Goal: Task Accomplishment & Management: Complete application form

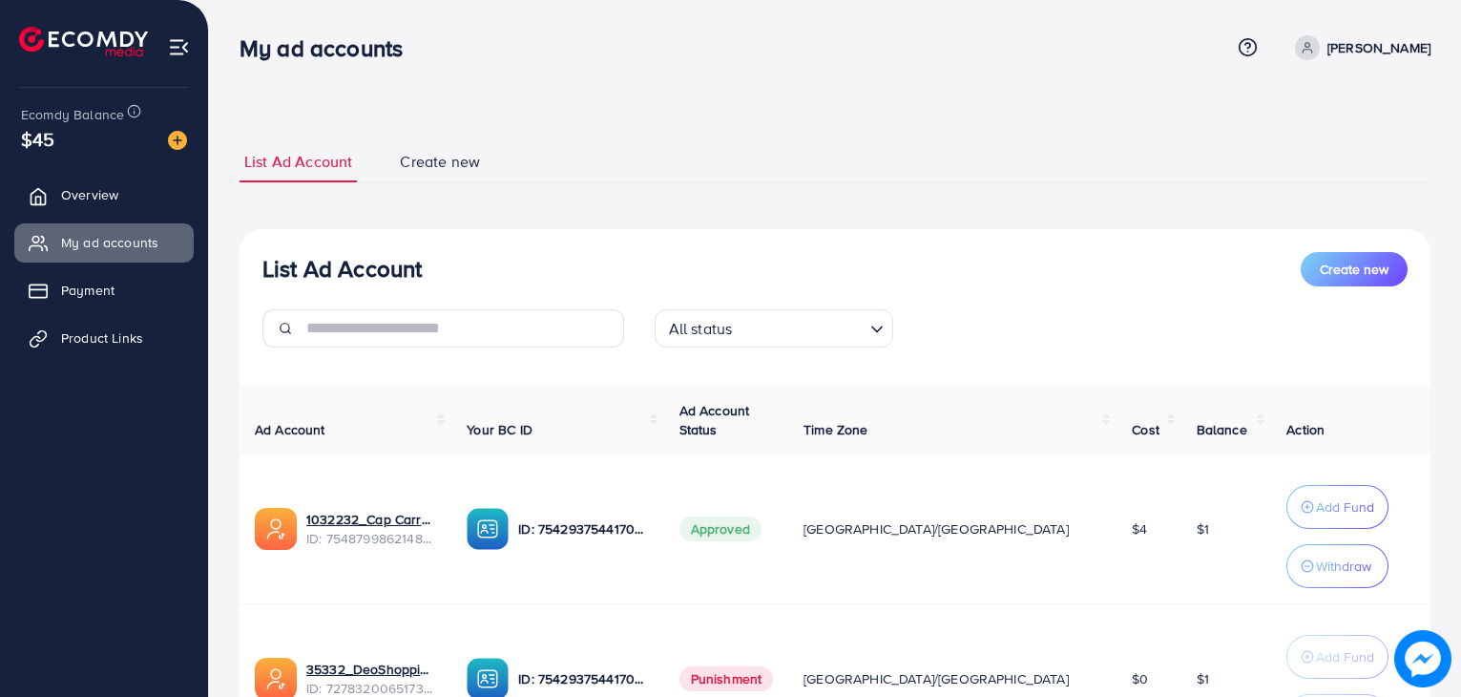
scroll to position [65, 0]
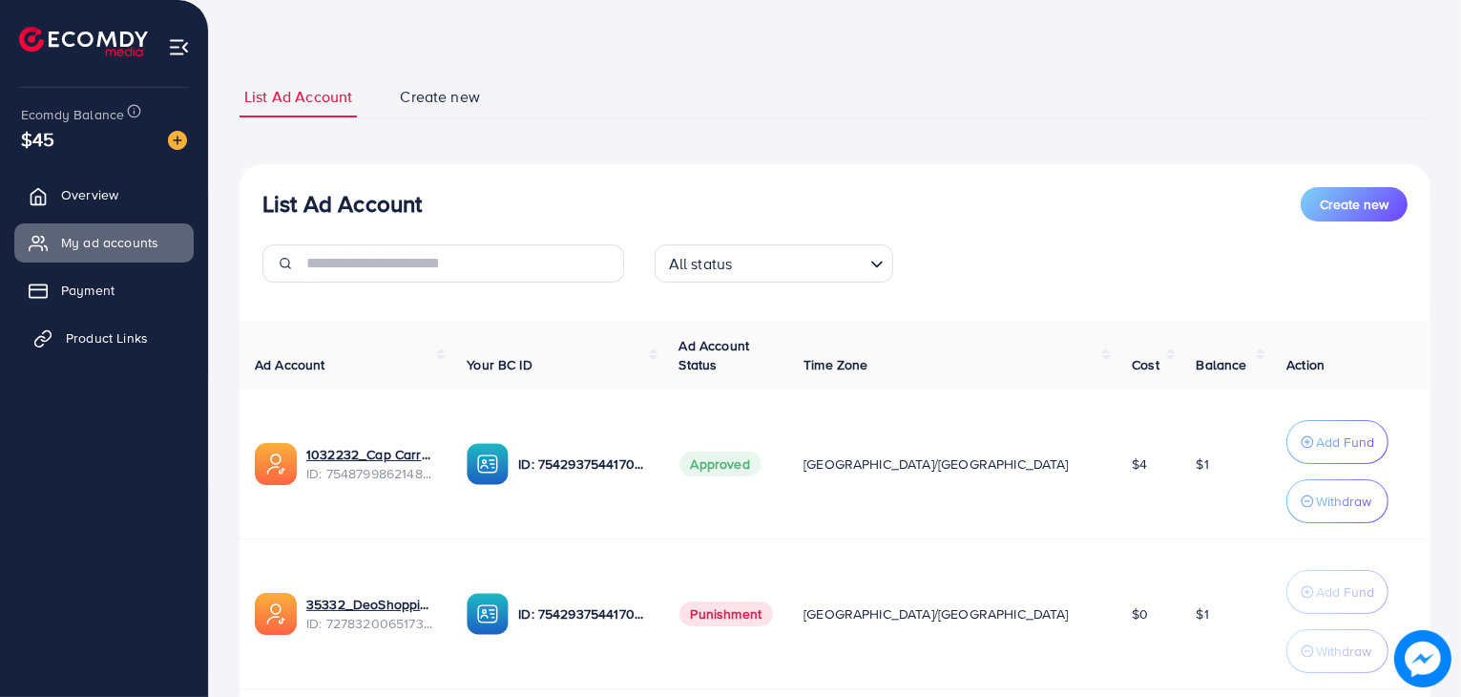
click at [170, 331] on link "Product Links" at bounding box center [103, 338] width 179 height 38
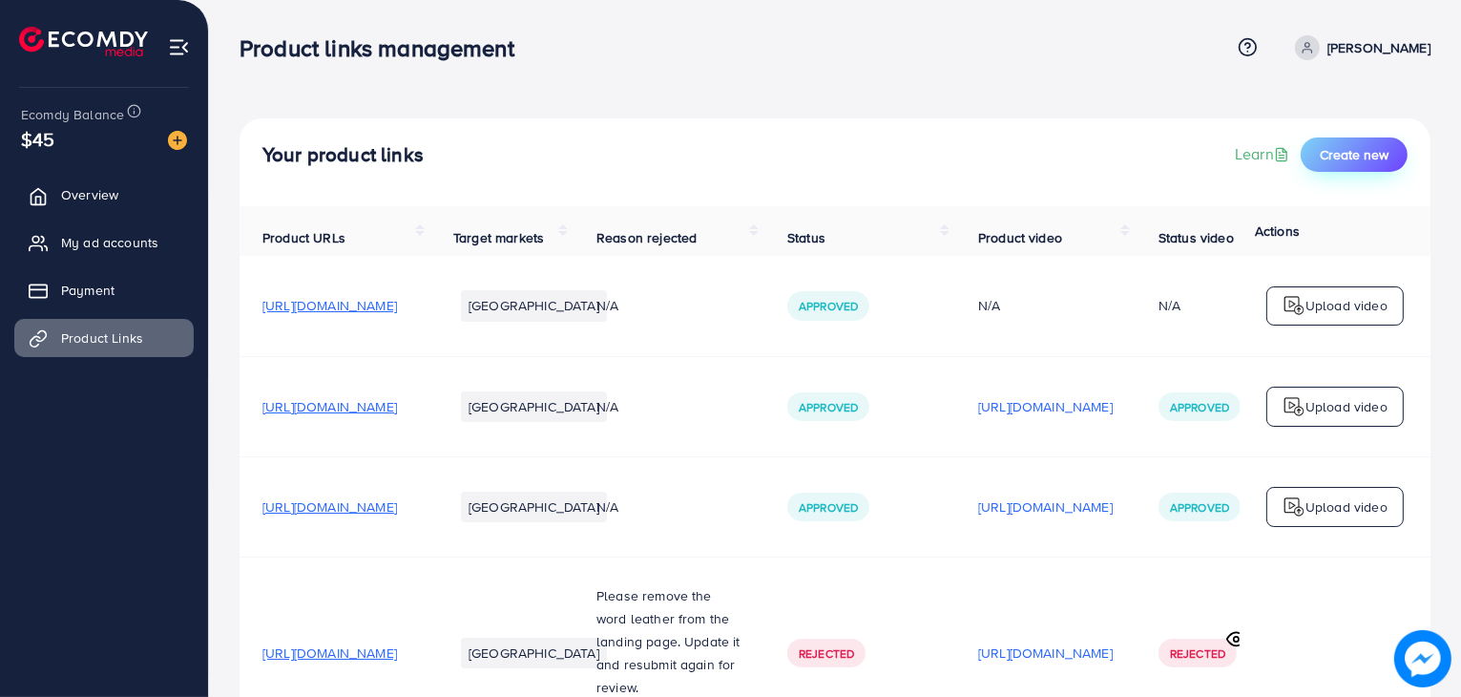
click at [1330, 166] on button "Create new" at bounding box center [1354, 154] width 107 height 34
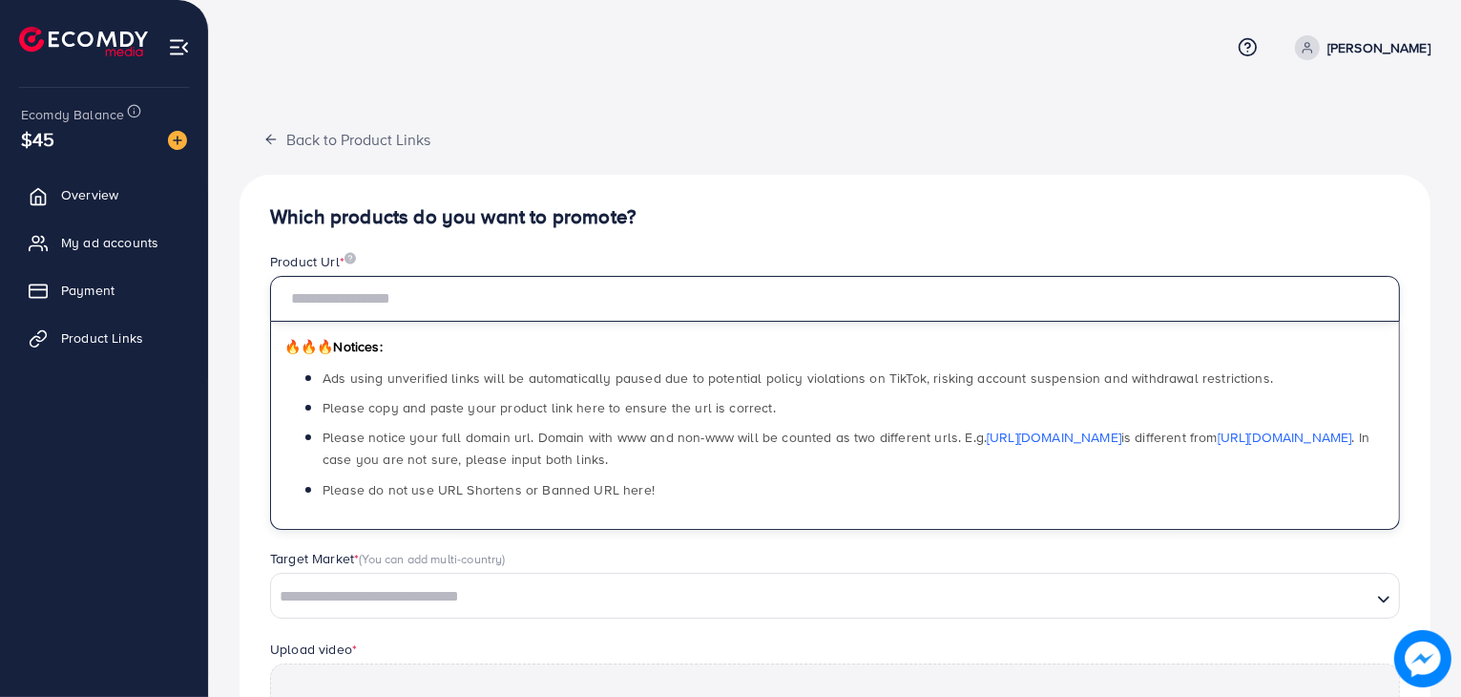
click at [711, 304] on input "text" at bounding box center [835, 299] width 1130 height 46
paste input "**********"
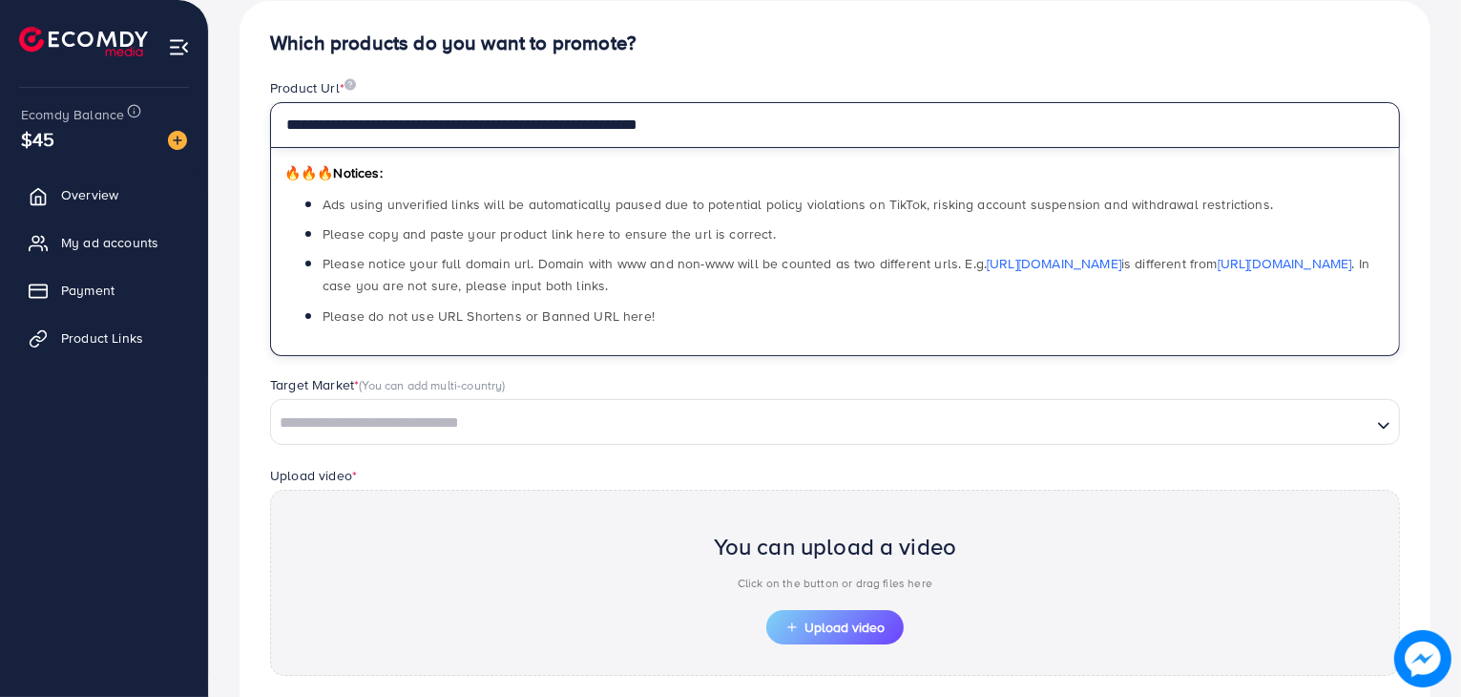
scroll to position [179, 0]
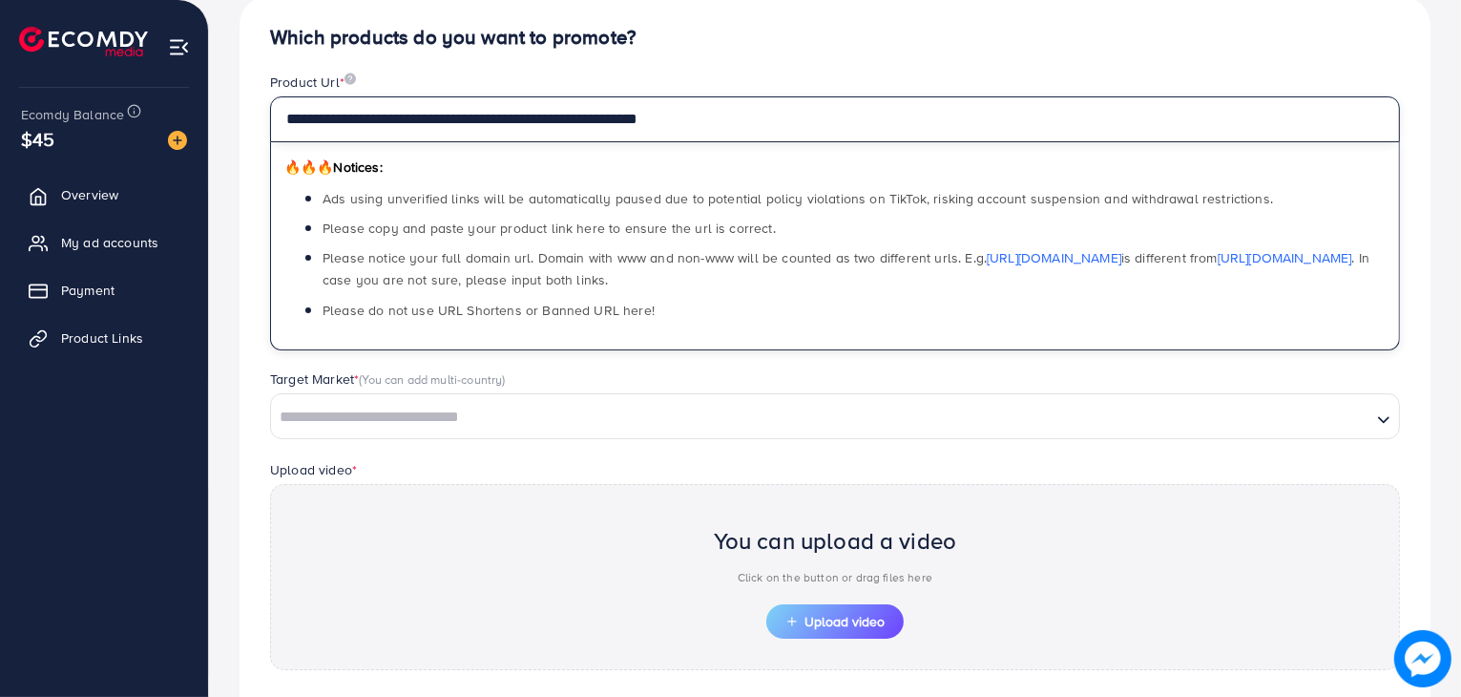
type input "**********"
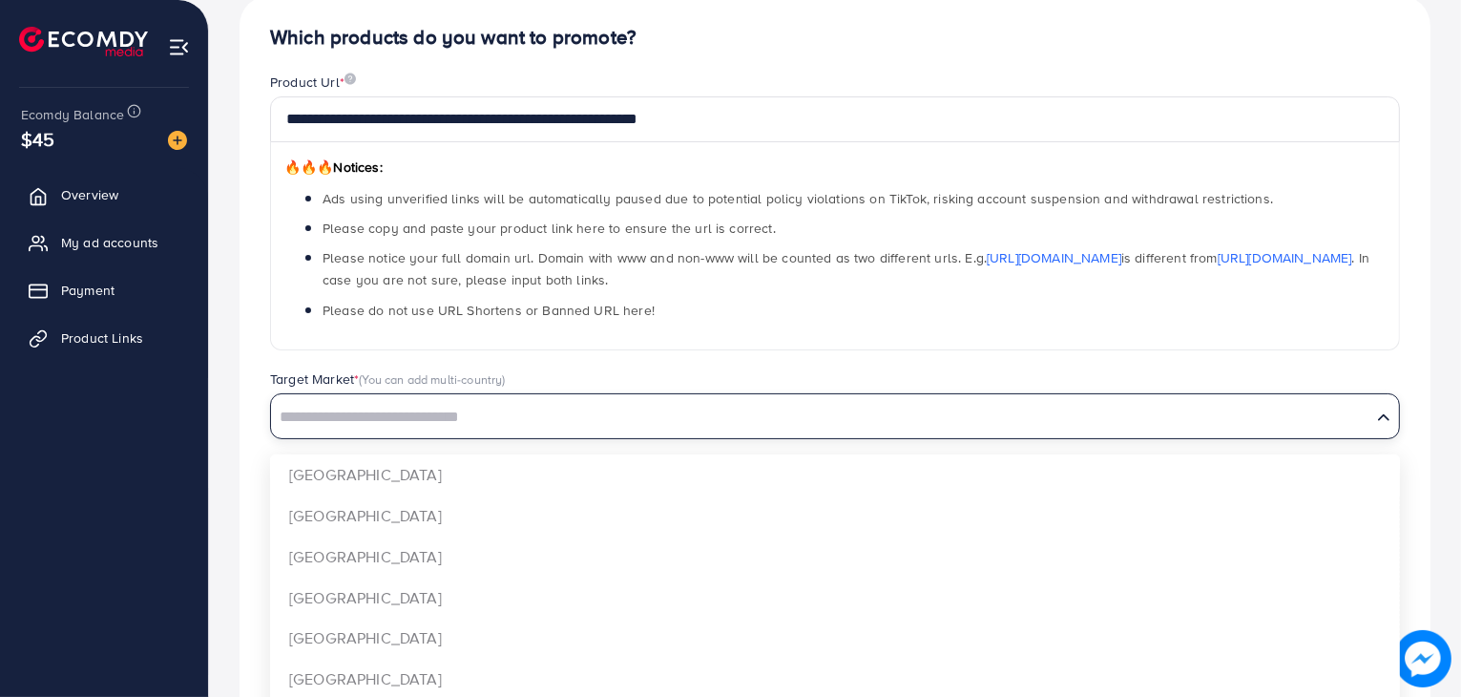
click at [768, 417] on input "Search for option" at bounding box center [821, 418] width 1097 height 30
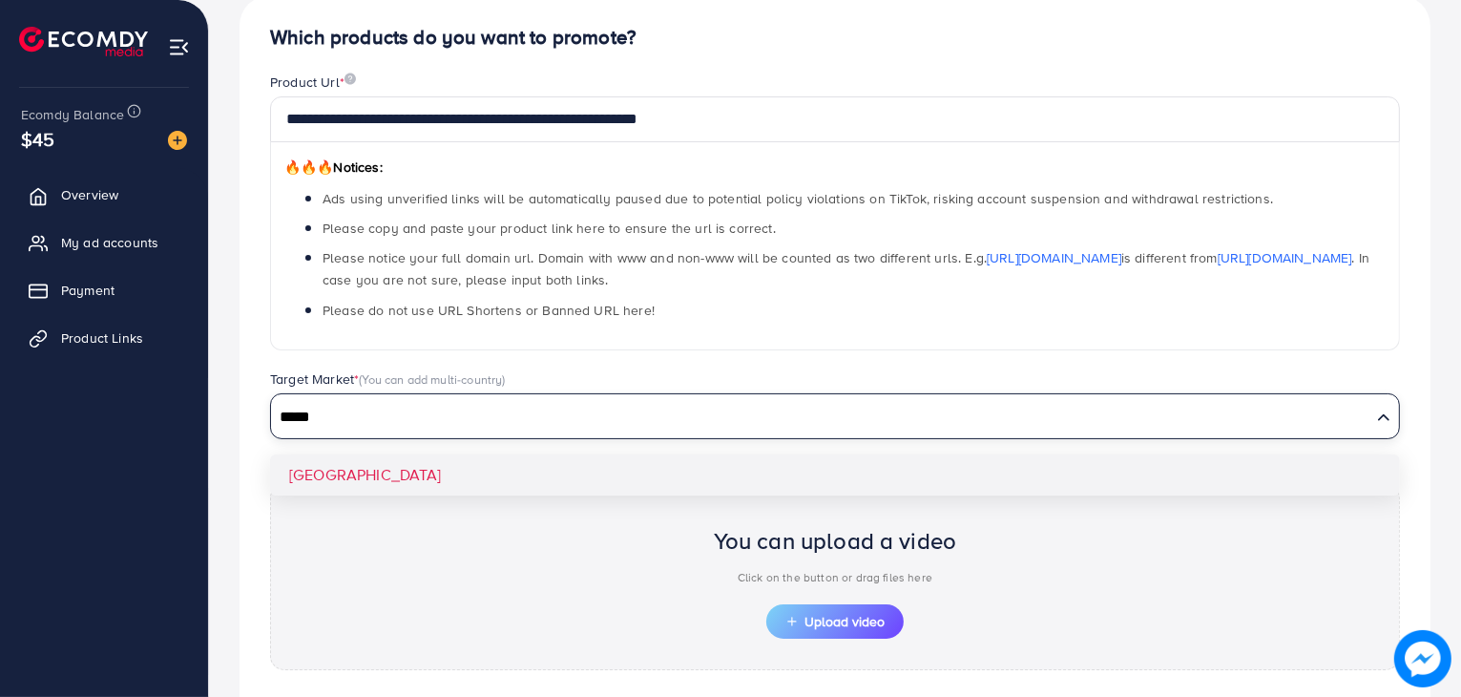
type input "*****"
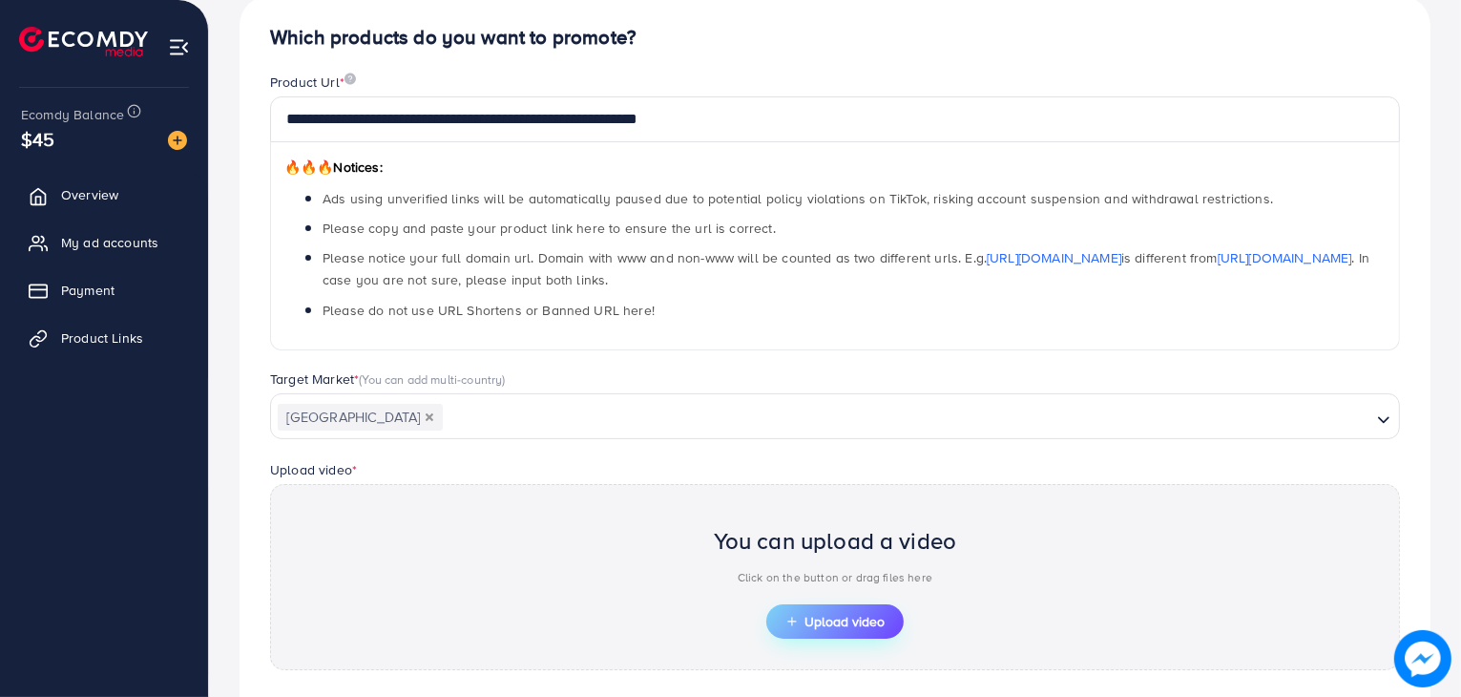
click at [819, 616] on span "Upload video" at bounding box center [834, 621] width 99 height 13
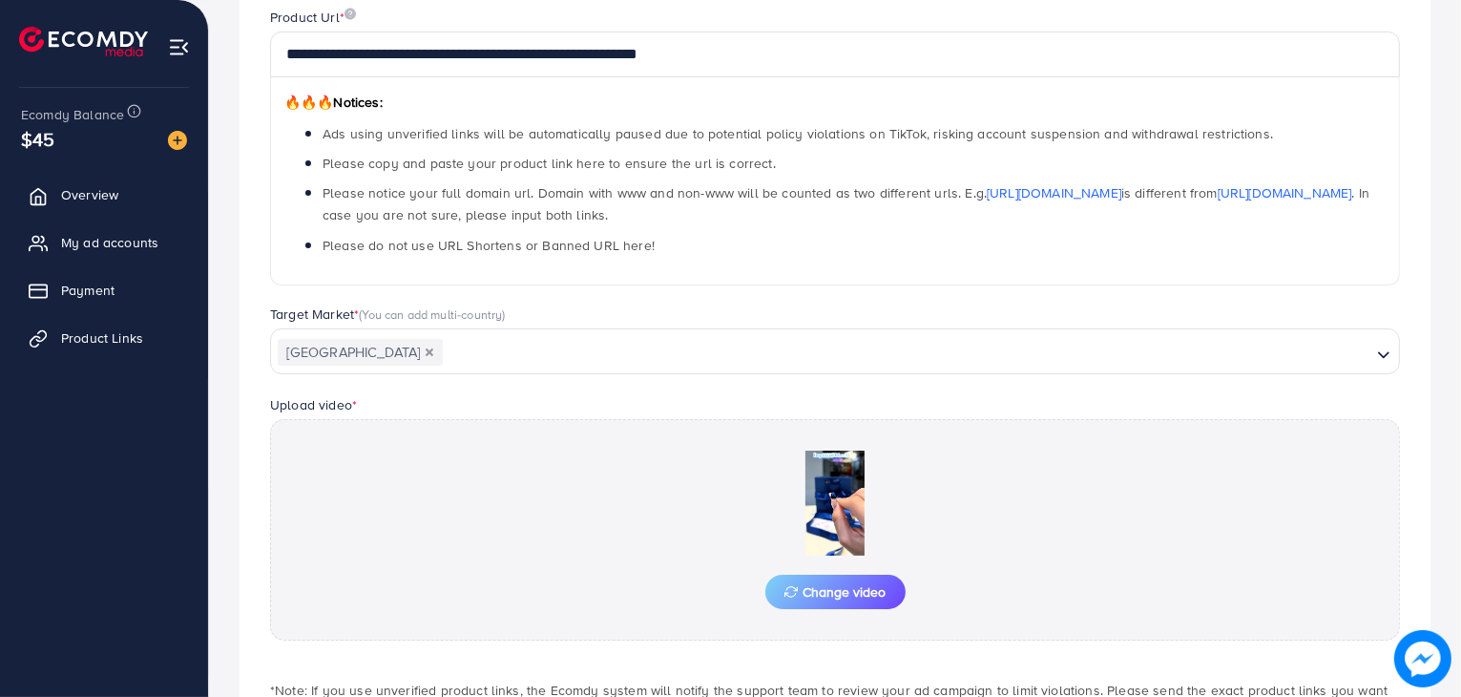
scroll to position [249, 0]
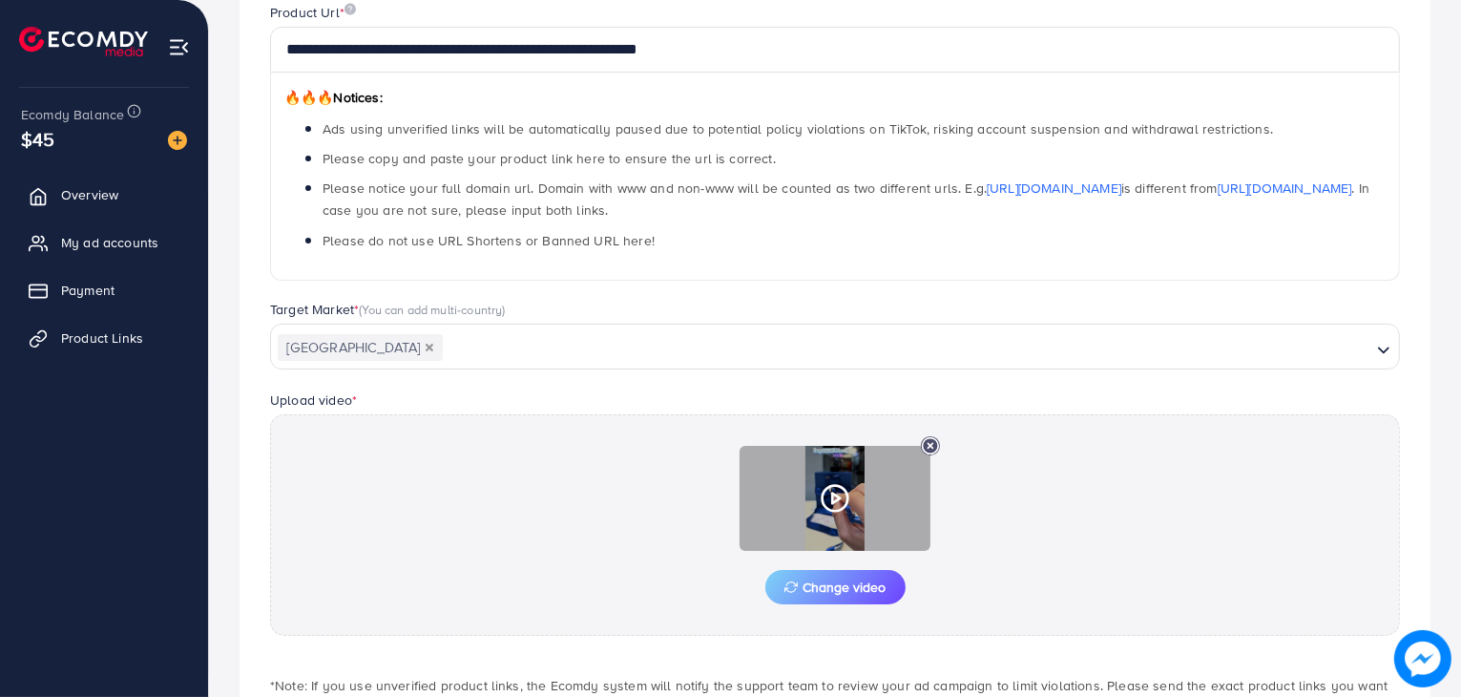
click at [840, 493] on icon at bounding box center [835, 498] width 31 height 31
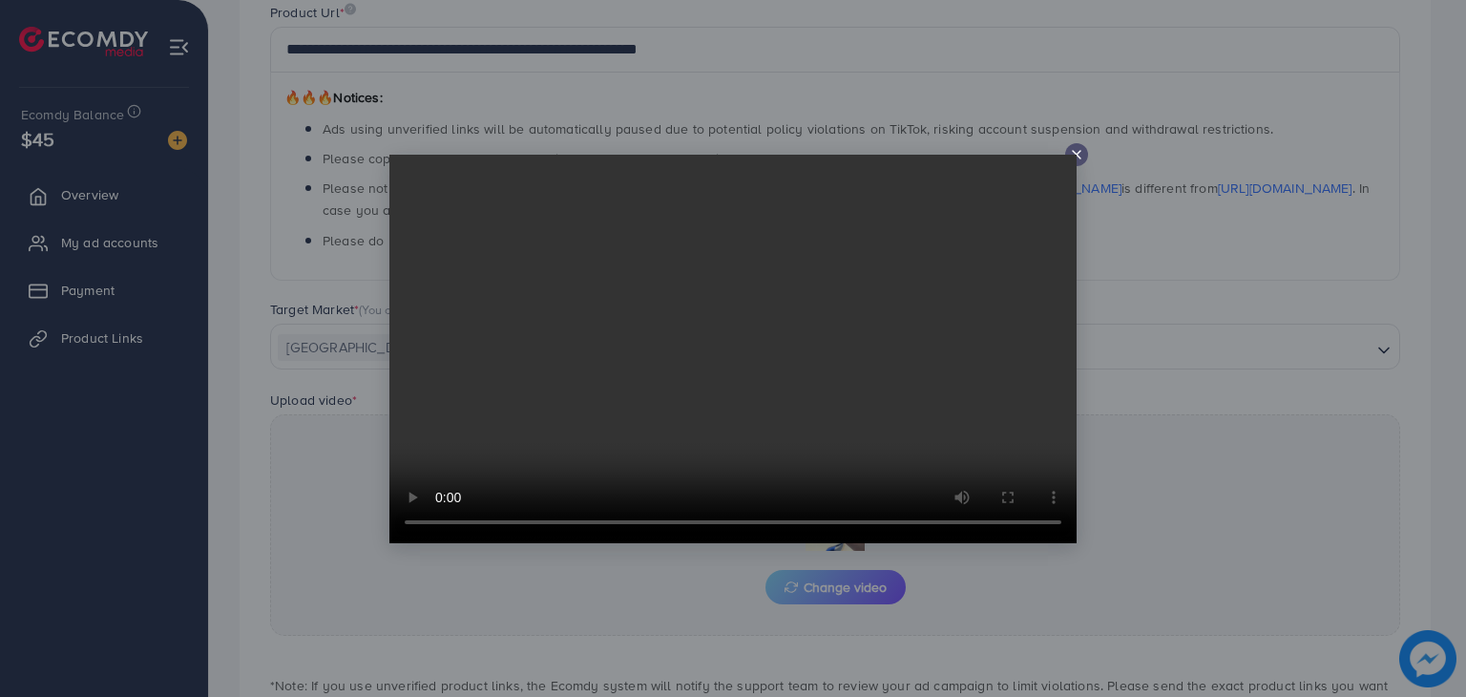
click at [1072, 159] on video at bounding box center [732, 349] width 687 height 388
click at [1077, 153] on line at bounding box center [1077, 155] width 8 height 8
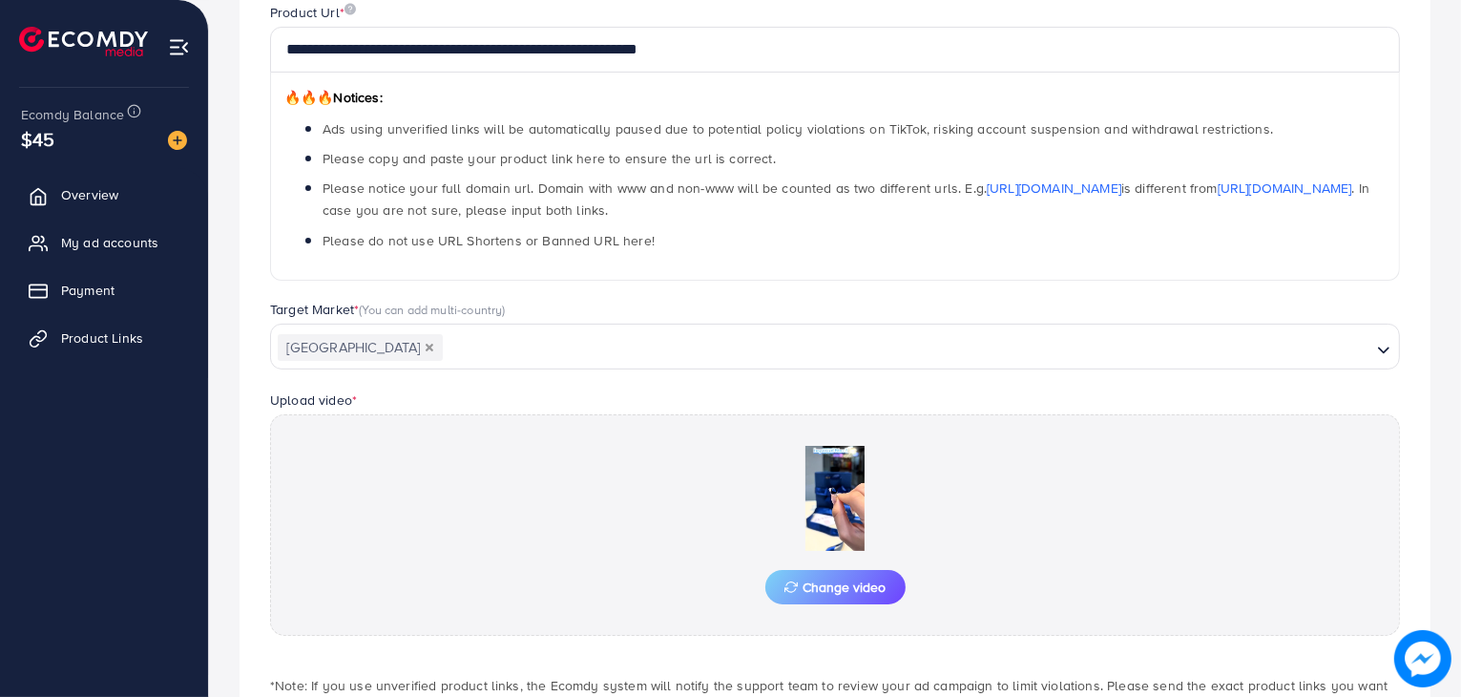
scroll to position [389, 0]
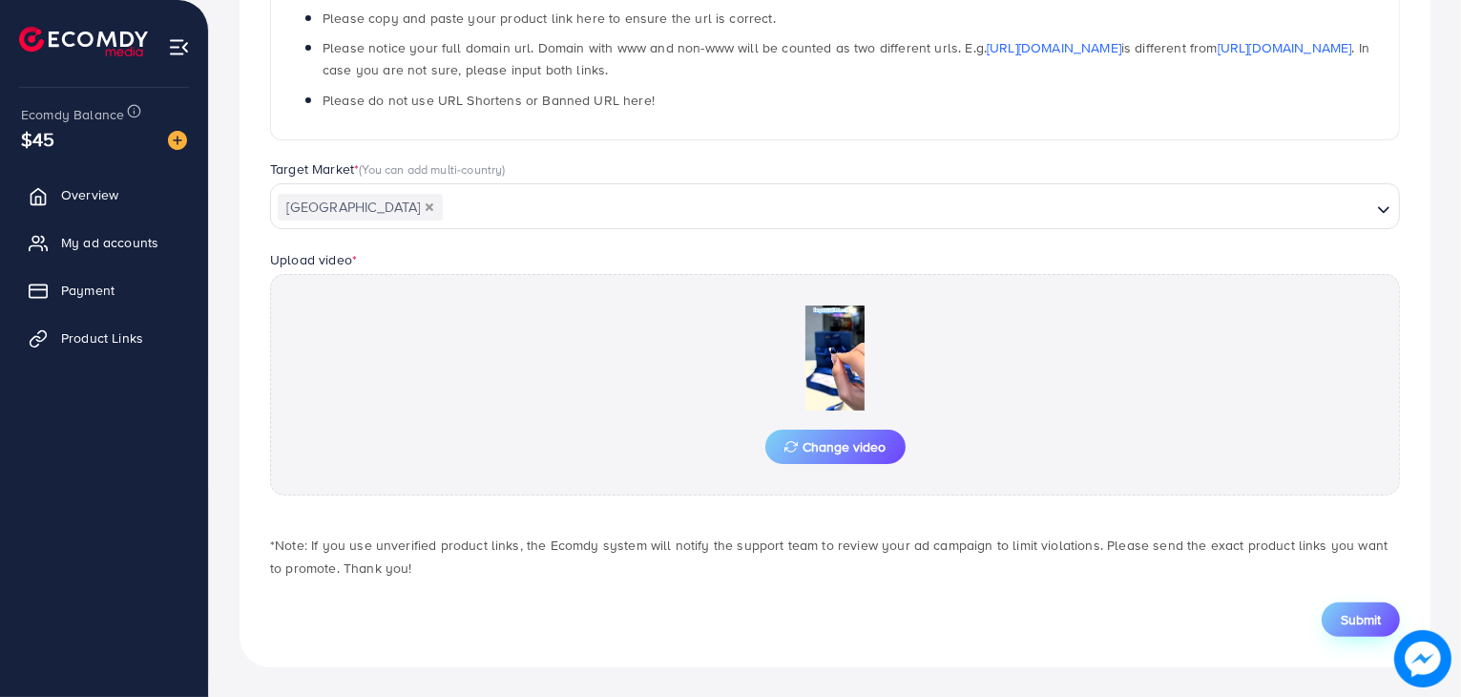
click at [1370, 622] on span "Submit" at bounding box center [1361, 619] width 40 height 19
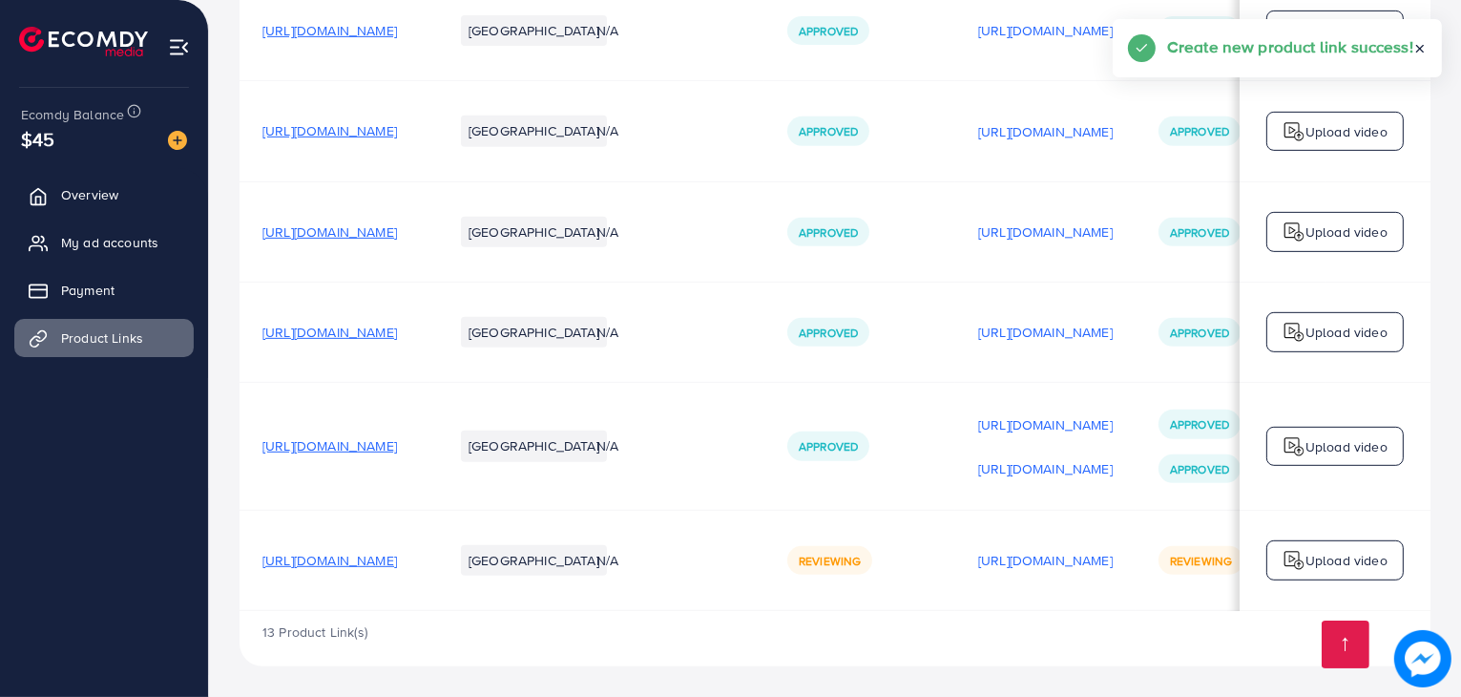
scroll to position [0, 321]
click at [397, 552] on span "[URL][DOMAIN_NAME]" at bounding box center [329, 560] width 135 height 19
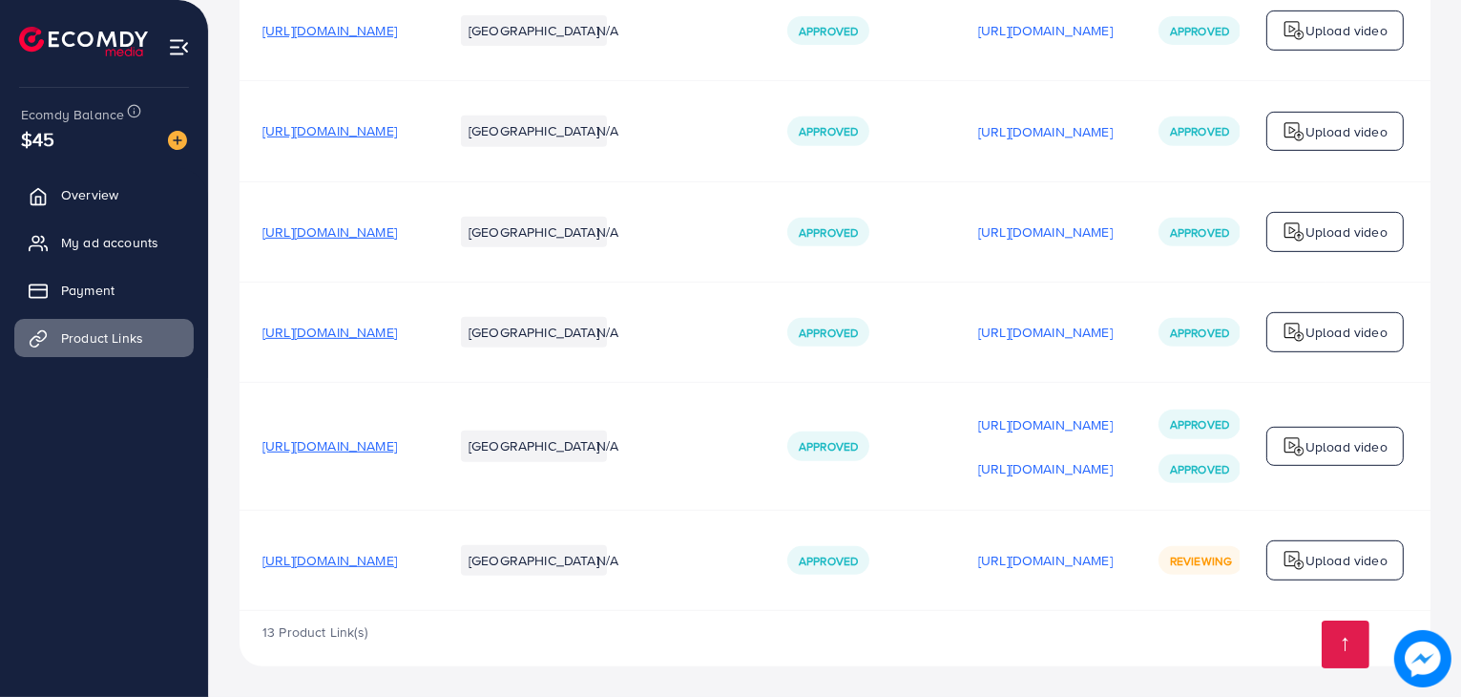
scroll to position [0, 321]
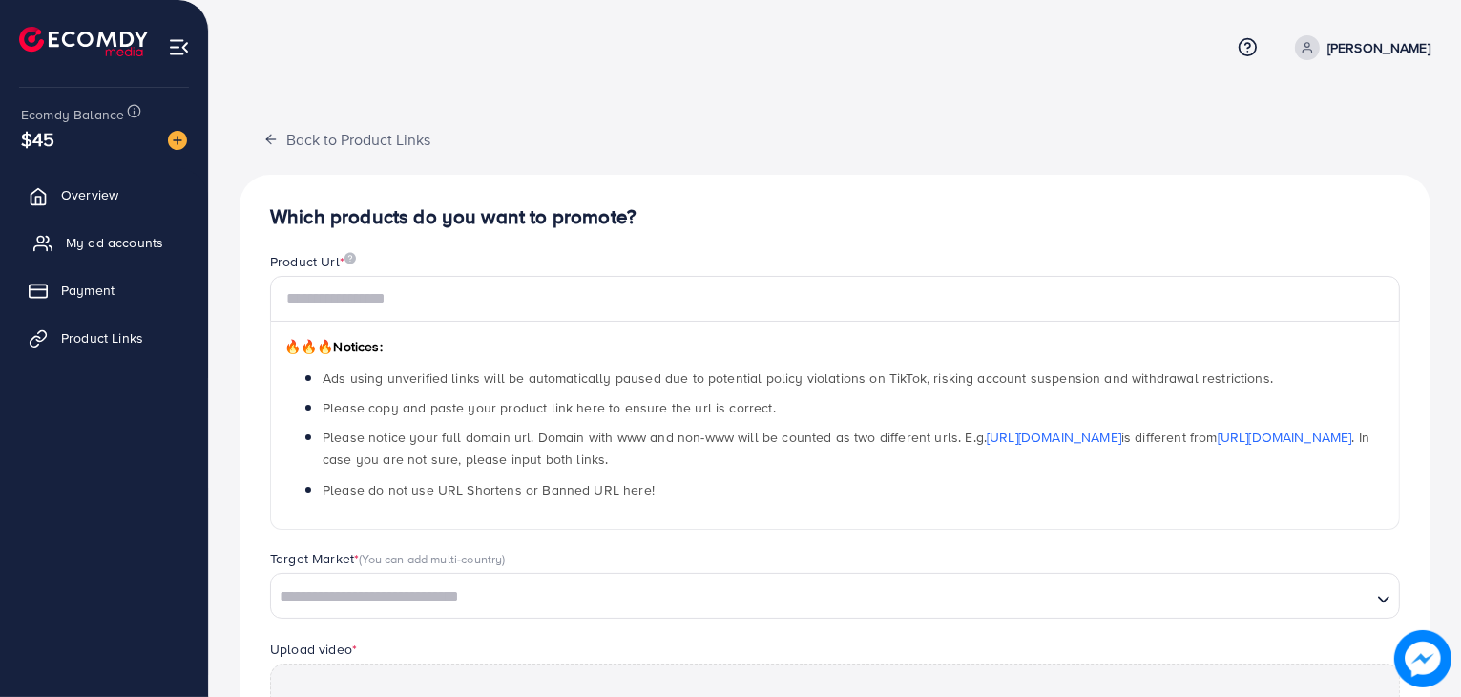
click at [145, 240] on span "My ad accounts" at bounding box center [114, 242] width 97 height 19
